Goal: Information Seeking & Learning: Find specific fact

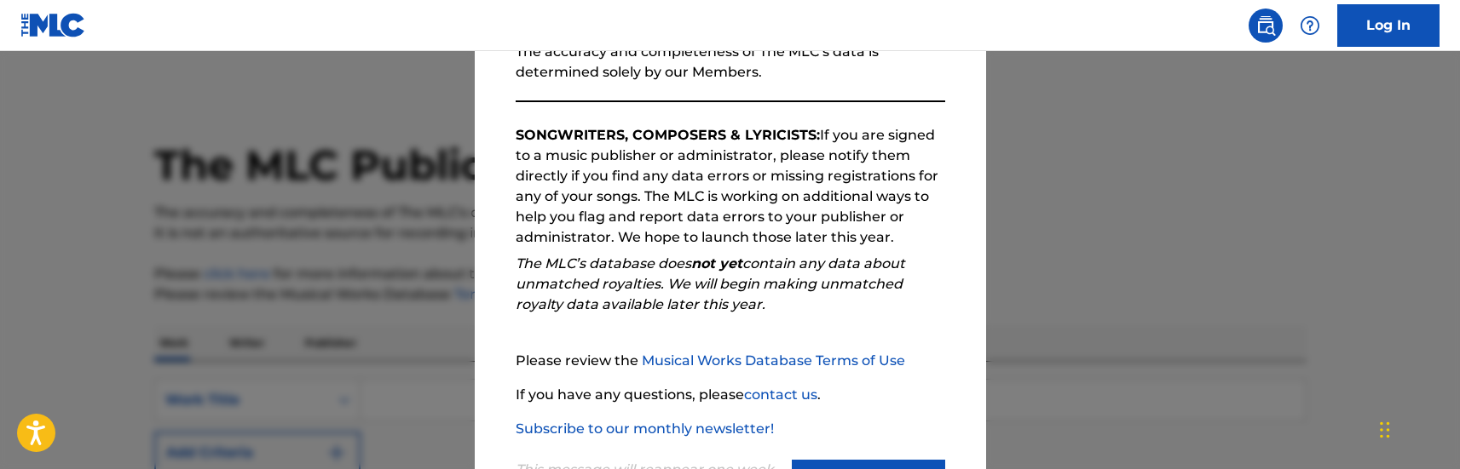
scroll to position [256, 0]
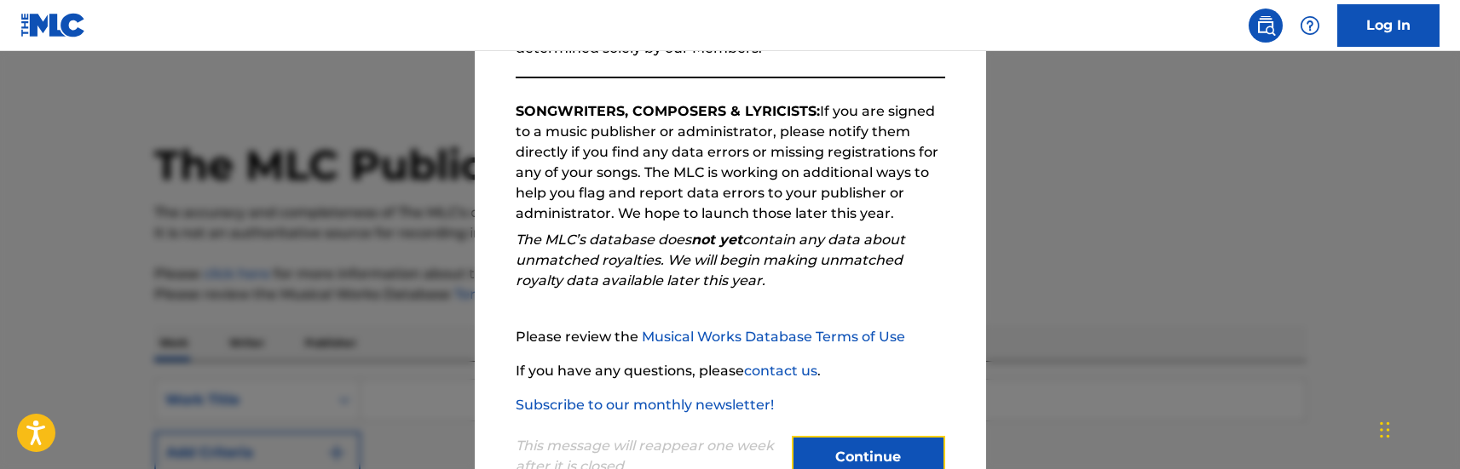
click at [867, 449] on button "Continue" at bounding box center [868, 457] width 153 height 43
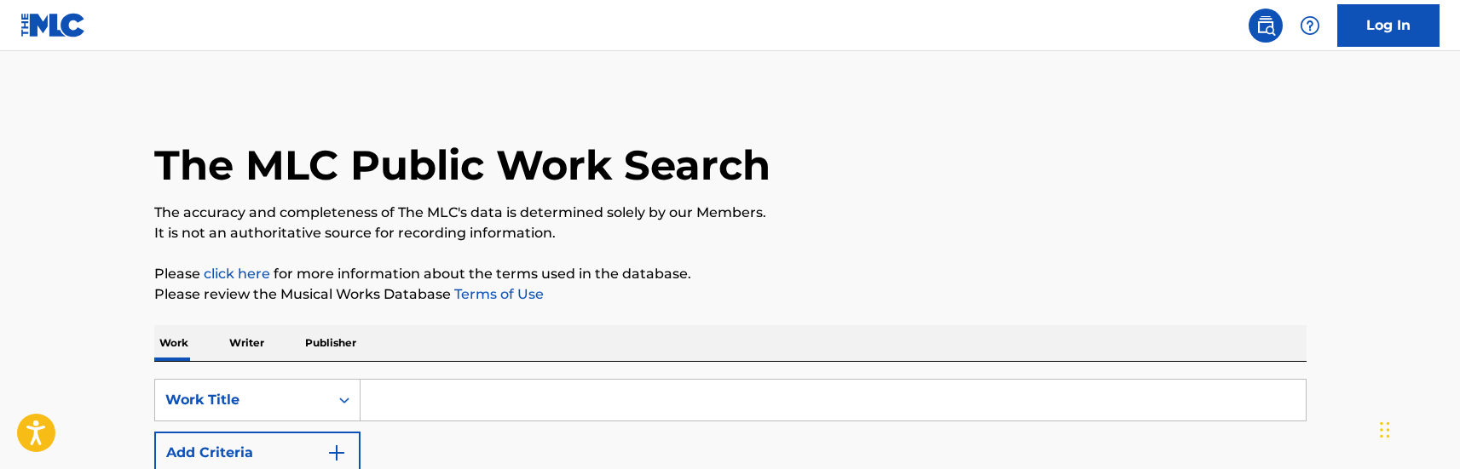
click at [412, 389] on input "Search Form" at bounding box center [832, 400] width 945 height 41
type input "orion"
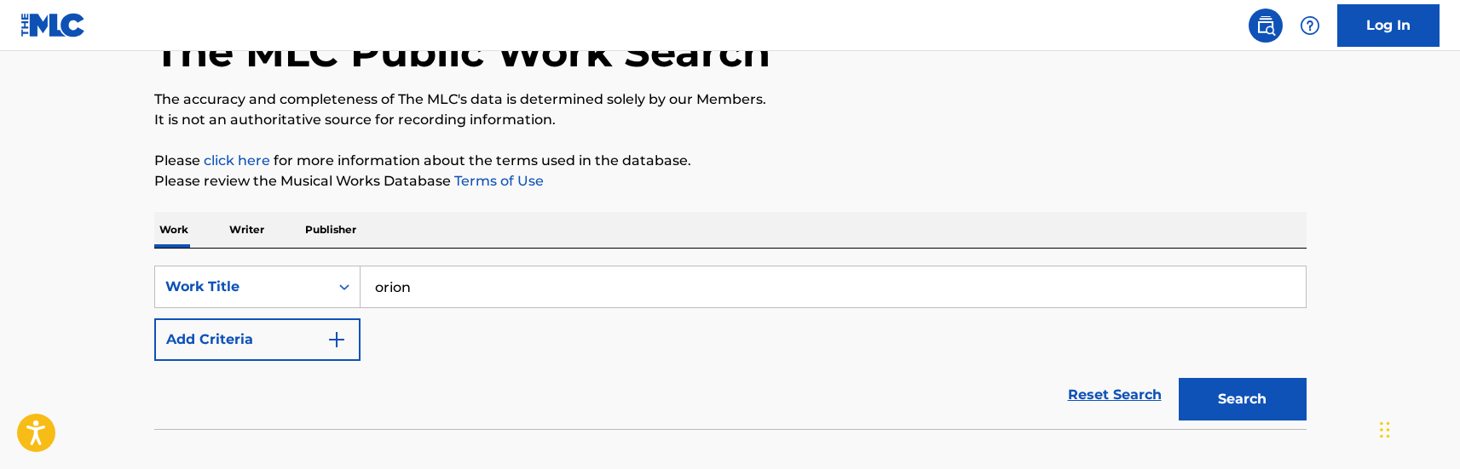
scroll to position [217, 0]
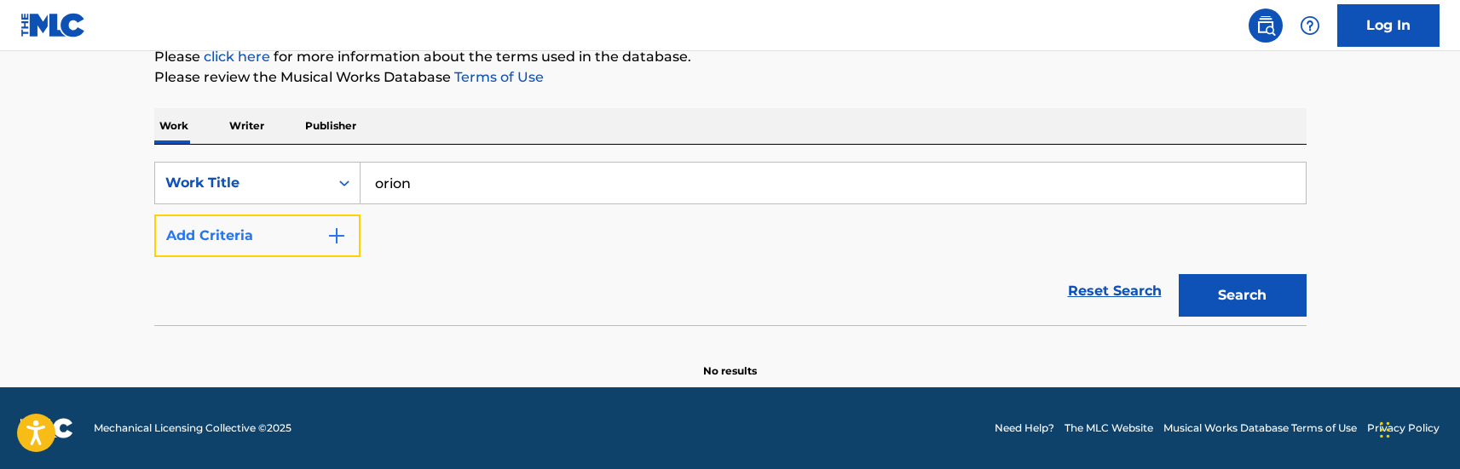
click at [320, 252] on button "Add Criteria" at bounding box center [257, 236] width 206 height 43
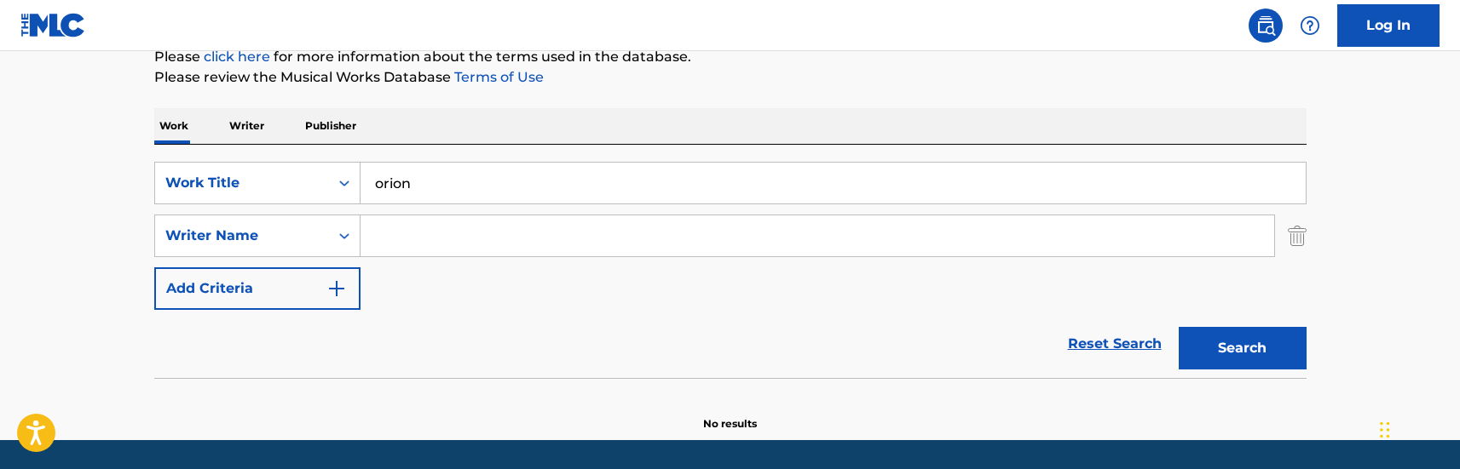
click at [383, 243] on input "Search Form" at bounding box center [816, 236] width 913 height 41
type input "mangiamarchi"
click at [1178, 327] on button "Search" at bounding box center [1242, 348] width 128 height 43
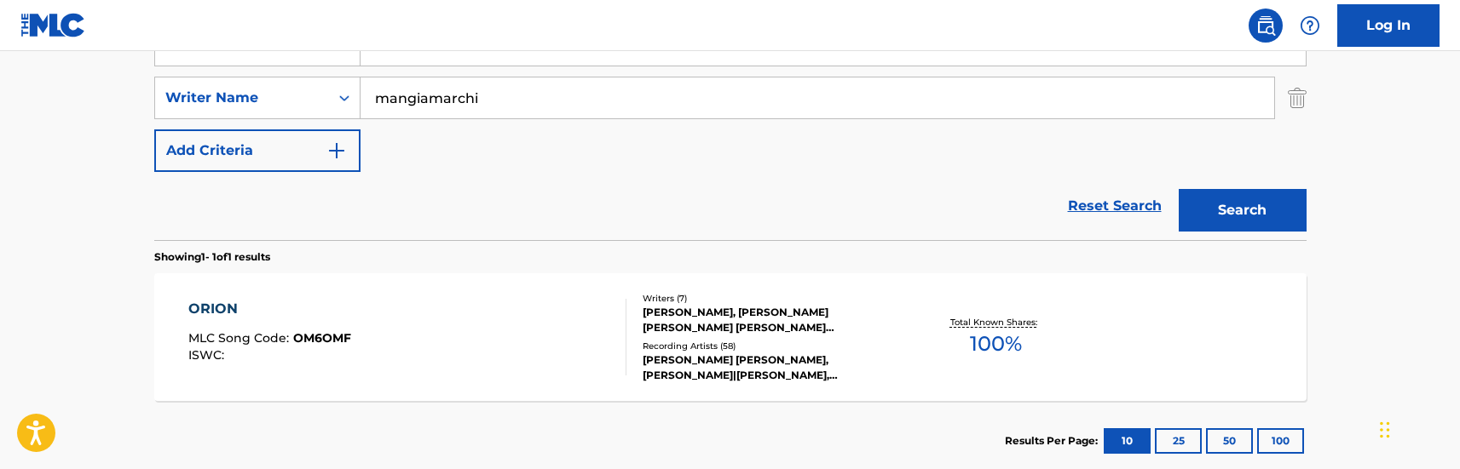
scroll to position [388, 0]
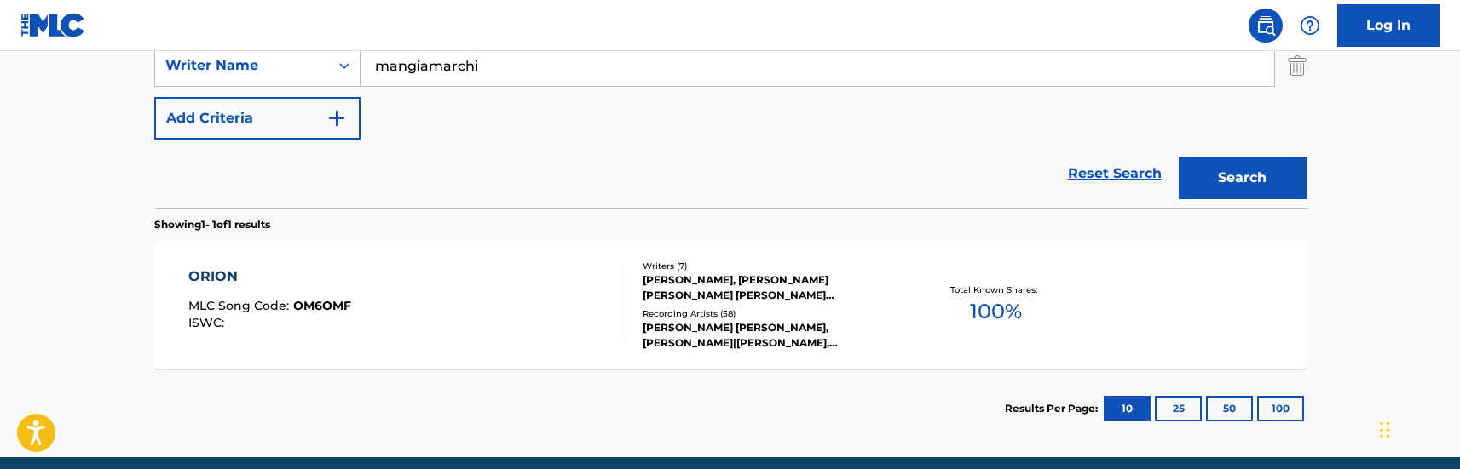
click at [380, 302] on div "ORION MLC Song Code : OM6OMF ISWC :" at bounding box center [407, 305] width 438 height 77
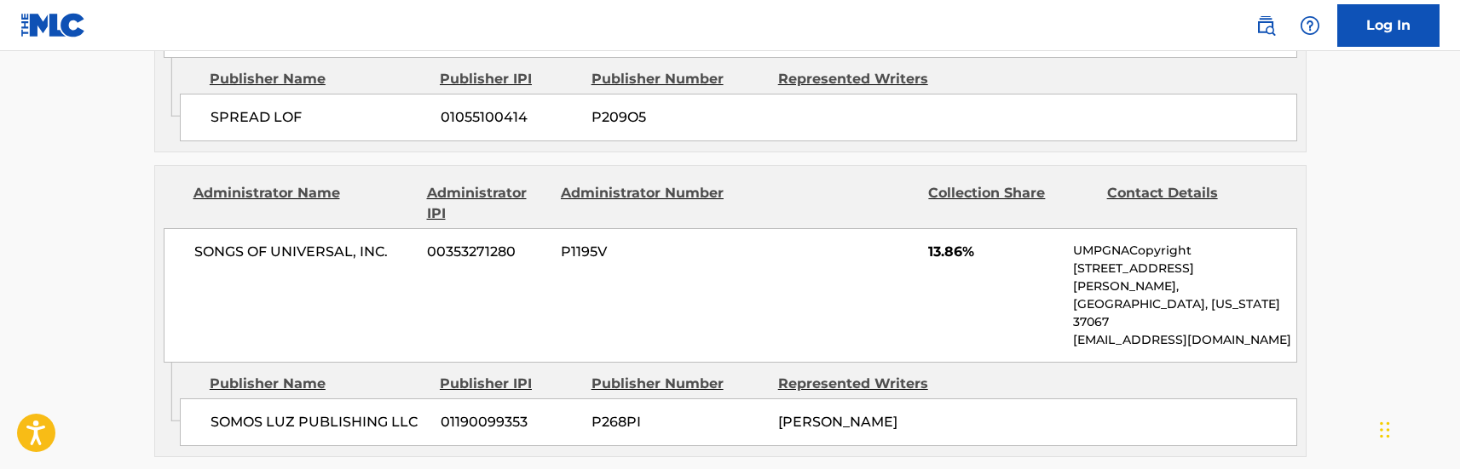
scroll to position [3238, 0]
